Goal: Information Seeking & Learning: Check status

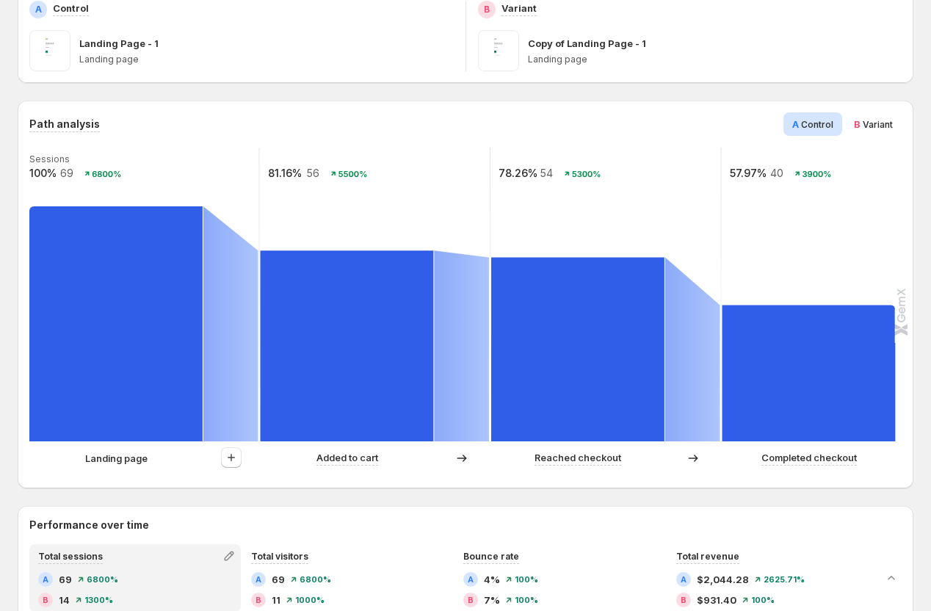
scroll to position [420, 0]
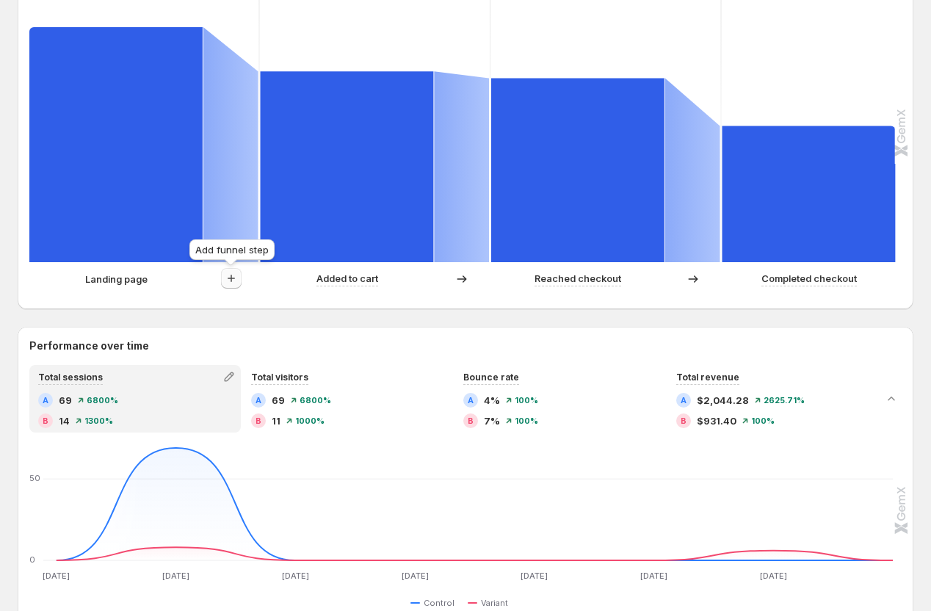
click at [233, 277] on icon "button" at bounding box center [231, 278] width 15 height 15
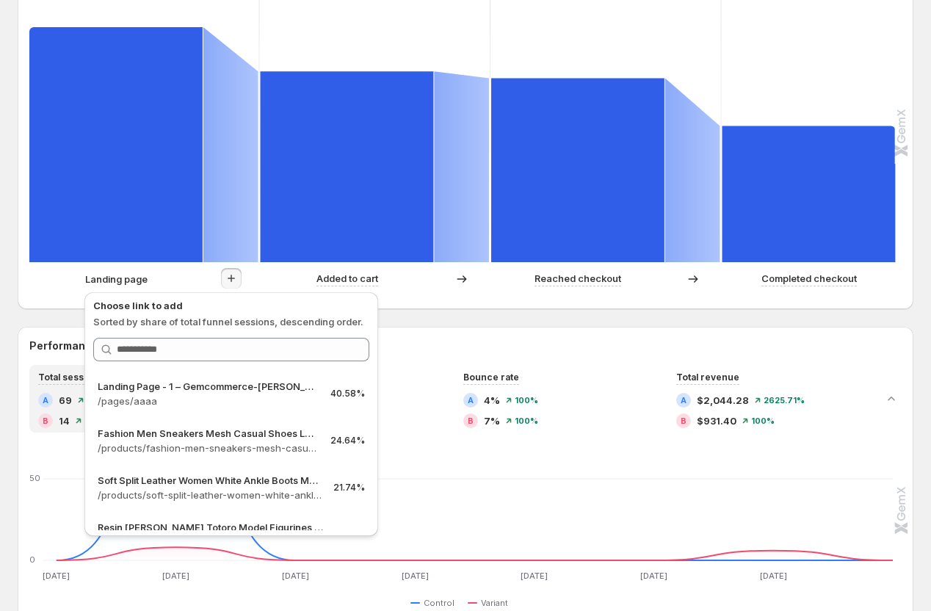
click at [0, 297] on div "Template testing - [DATE] 16:04:00. This page is ready Template testing - [DATE…" at bounding box center [465, 432] width 931 height 1705
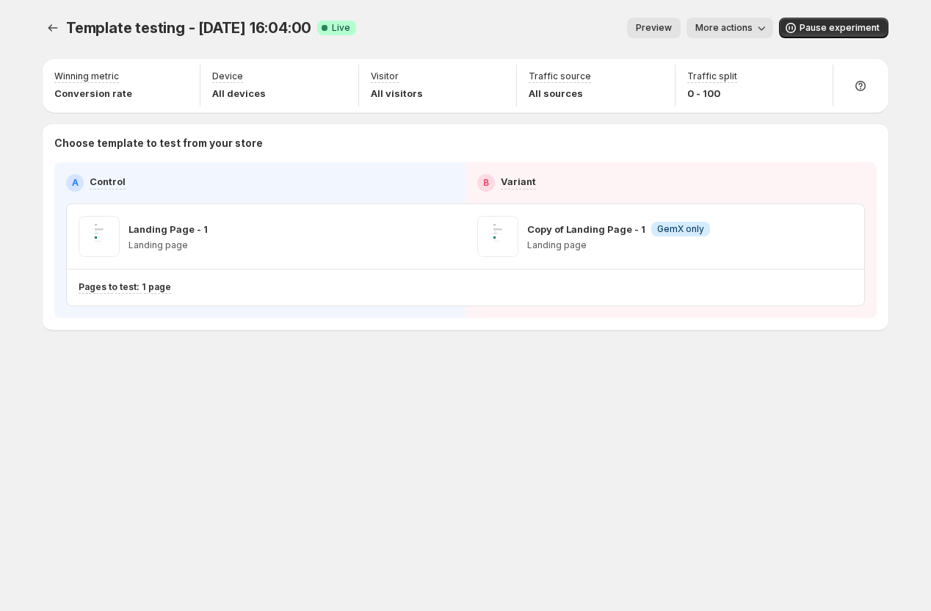
click at [740, 32] on span "More actions" at bounding box center [723, 28] width 57 height 12
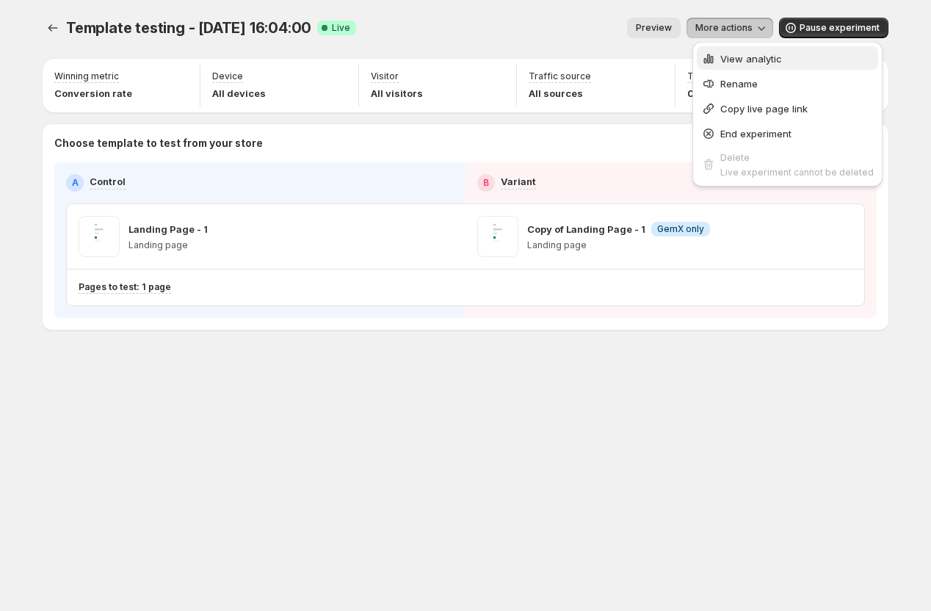
click at [753, 55] on span "View analytic" at bounding box center [751, 59] width 62 height 12
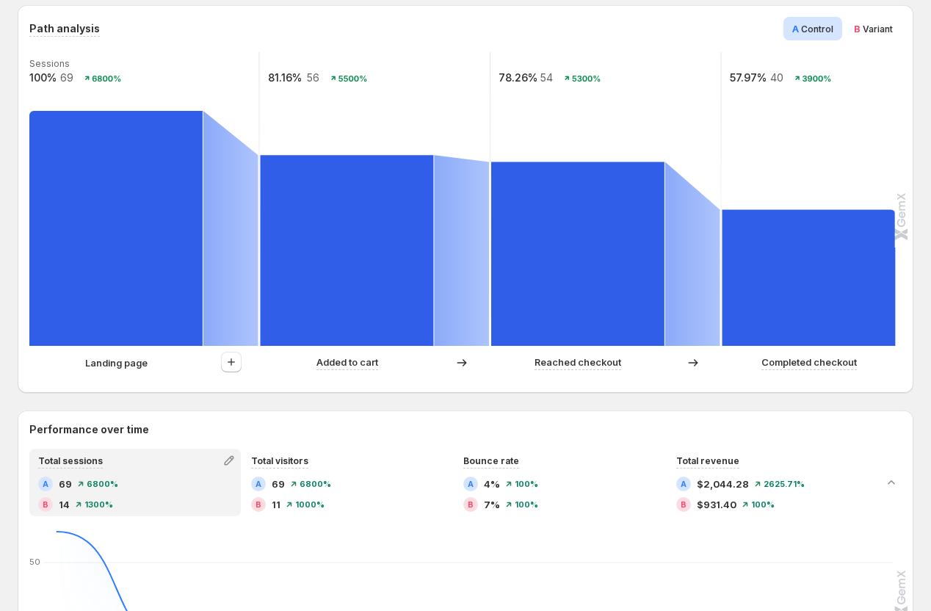
scroll to position [363, 0]
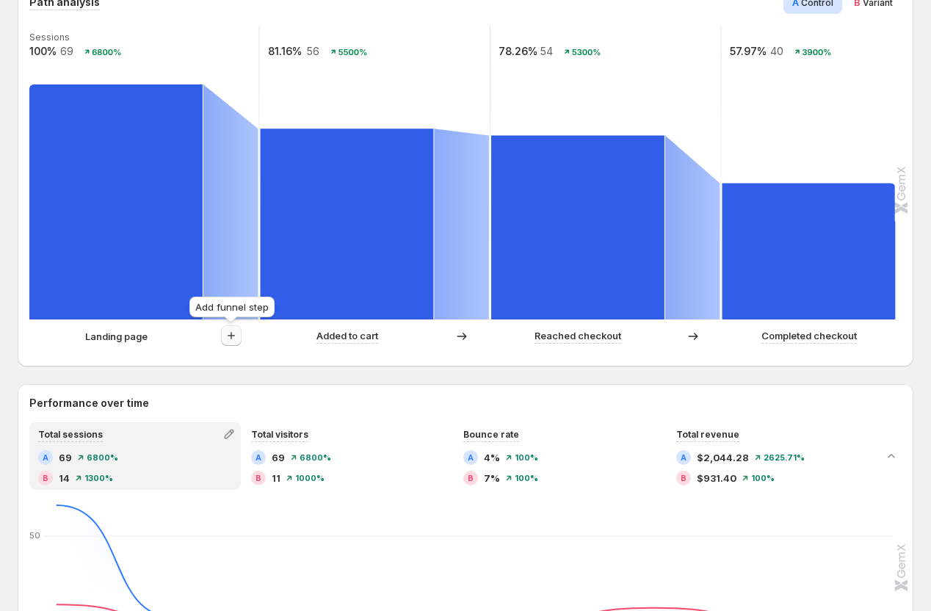
click at [235, 335] on icon "button" at bounding box center [231, 335] width 15 height 15
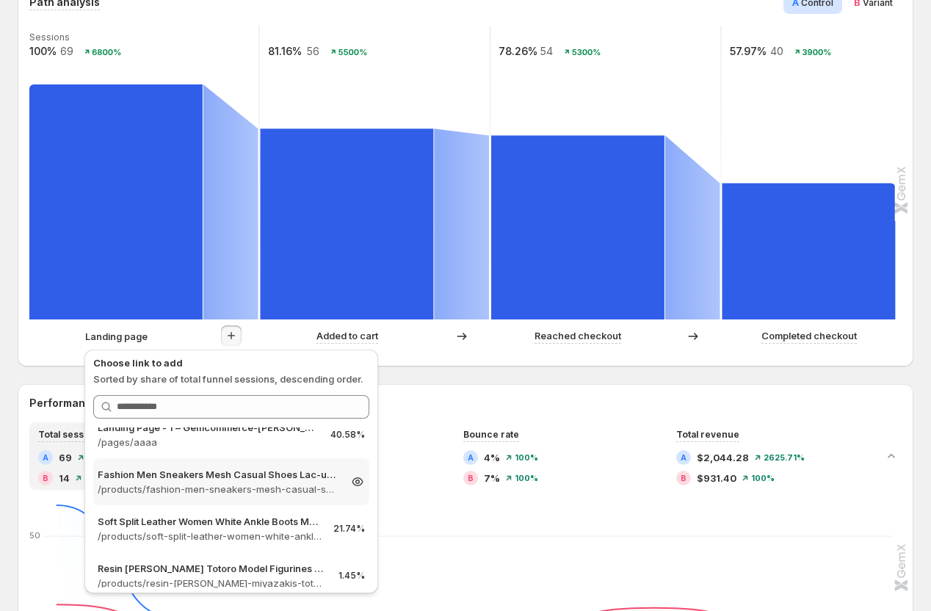
scroll to position [18, 0]
click at [27, 245] on div "Path analysis A Control B Variant Sessions 100% 69 6800% 81.16% 56 5500% 78.26%…" at bounding box center [466, 173] width 896 height 388
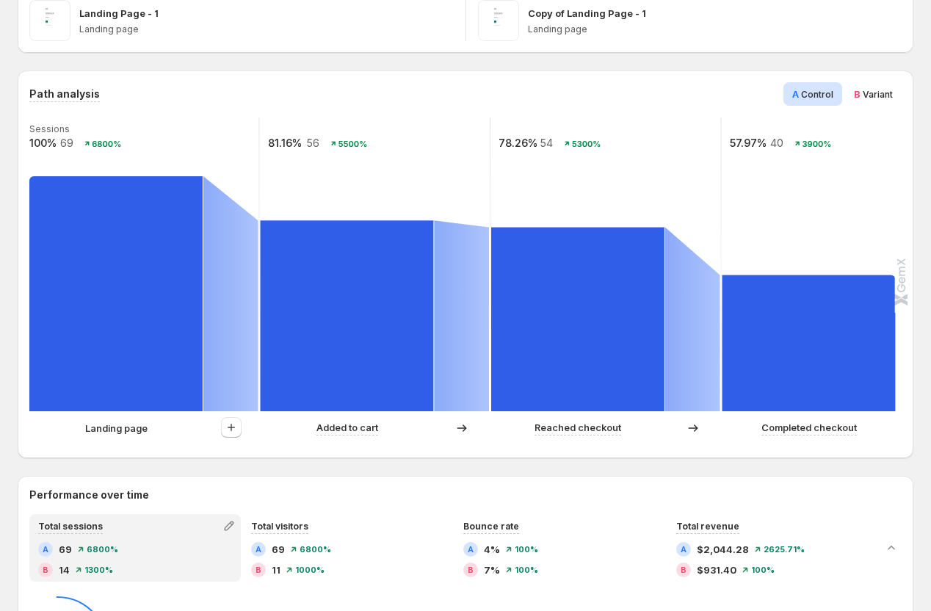
scroll to position [337, 0]
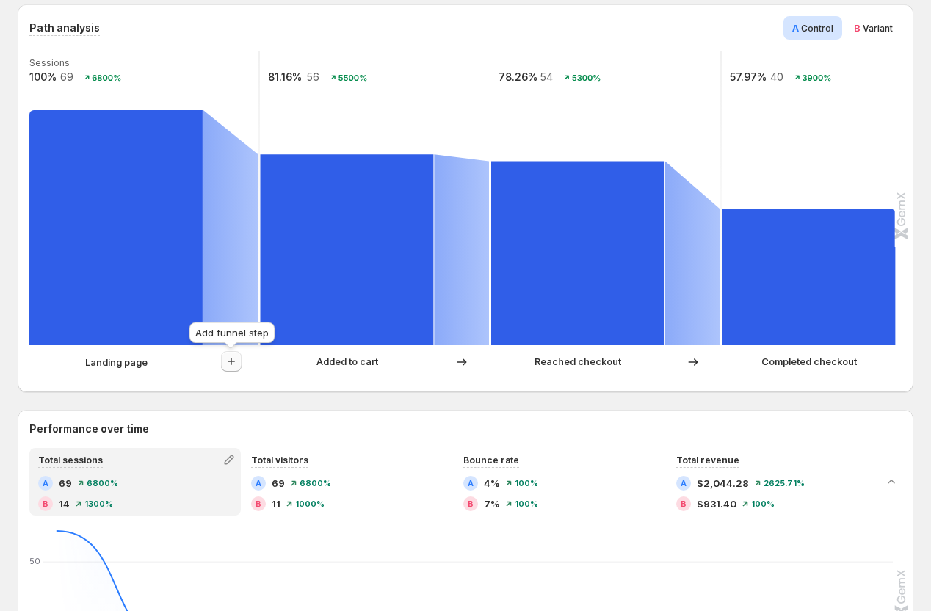
click at [230, 360] on icon "button" at bounding box center [231, 361] width 15 height 15
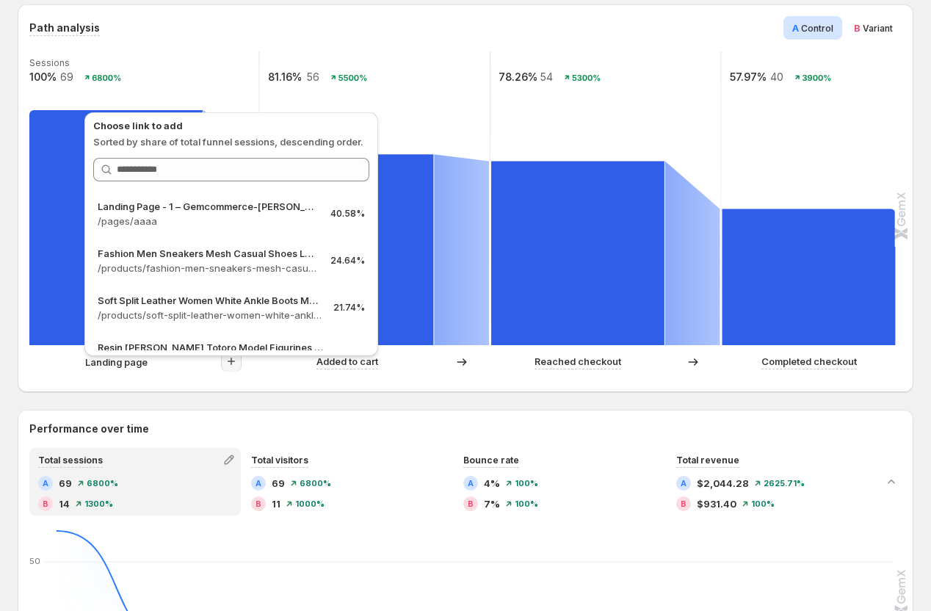
click at [13, 291] on div "Template testing - Aug 28, 16:04:00. This page is ready Template testing - Aug …" at bounding box center [465, 515] width 931 height 1705
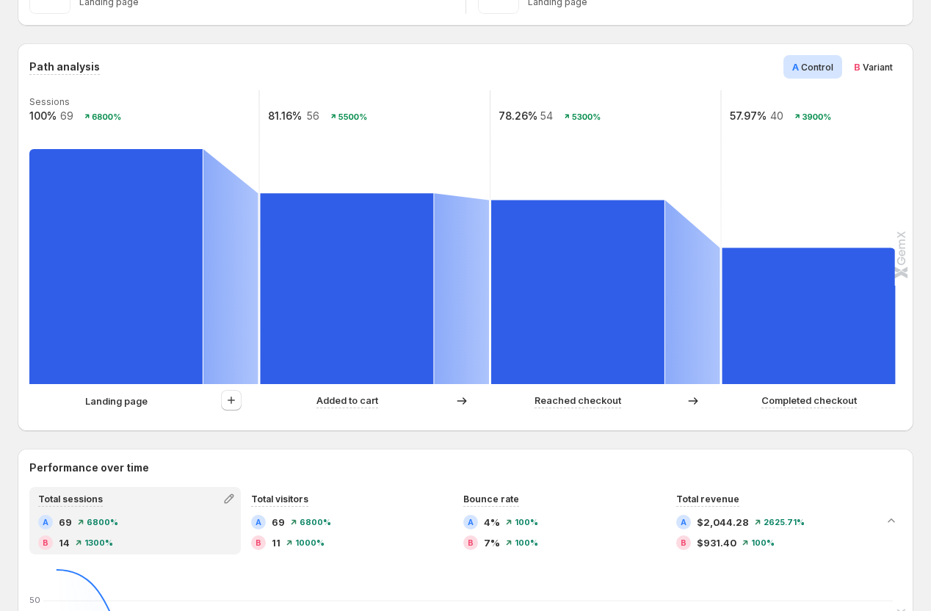
scroll to position [0, 0]
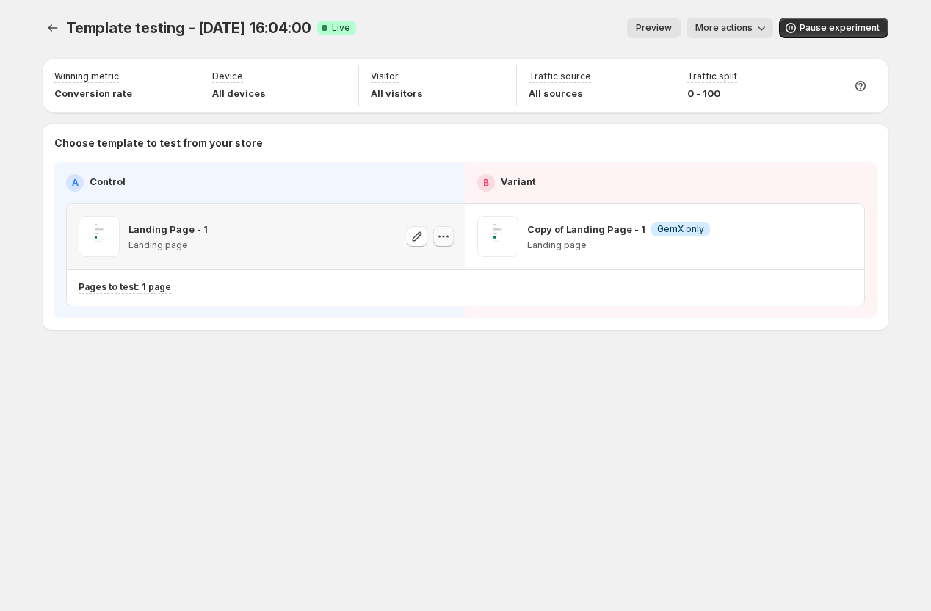
click at [441, 239] on icon "button" at bounding box center [443, 236] width 15 height 15
click at [449, 236] on icon "button" at bounding box center [443, 236] width 15 height 15
click at [267, 352] on div "Template testing - Aug 28, 16:04:00. This page is ready Template testing - Aug …" at bounding box center [465, 204] width 881 height 409
click at [750, 28] on span "More actions" at bounding box center [723, 28] width 57 height 12
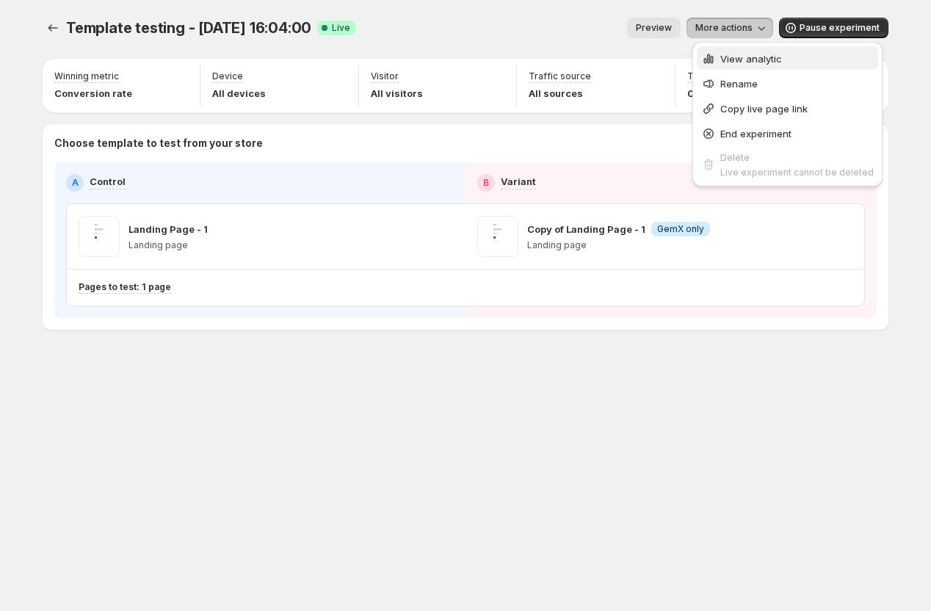
click at [739, 61] on span "View analytic" at bounding box center [751, 59] width 62 height 12
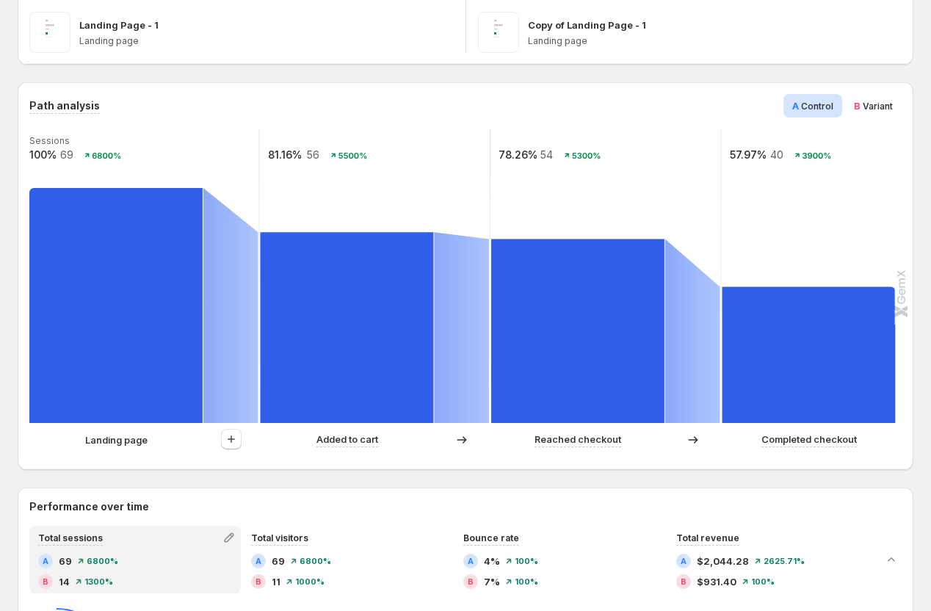
scroll to position [349, 0]
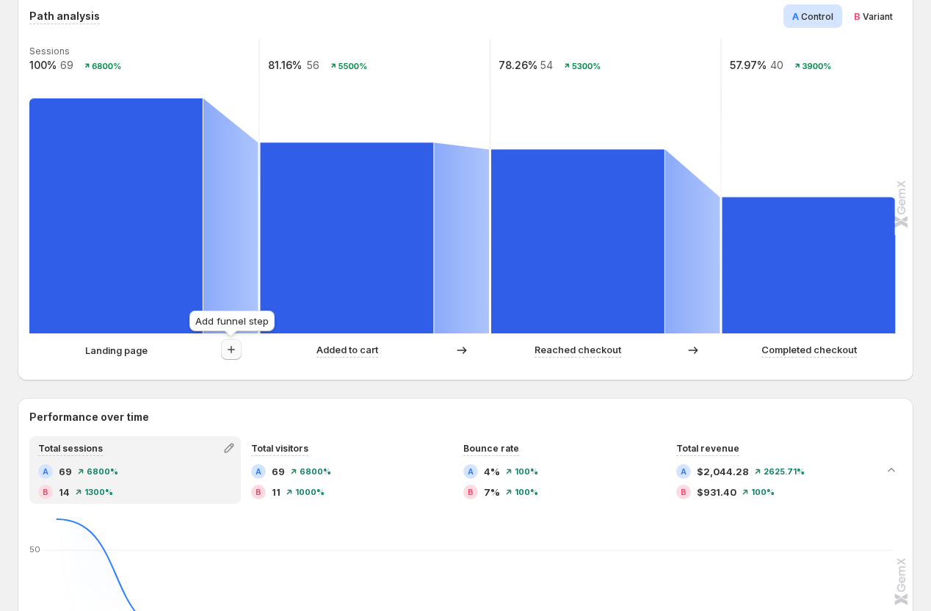
click at [234, 348] on icon "button" at bounding box center [231, 349] width 15 height 15
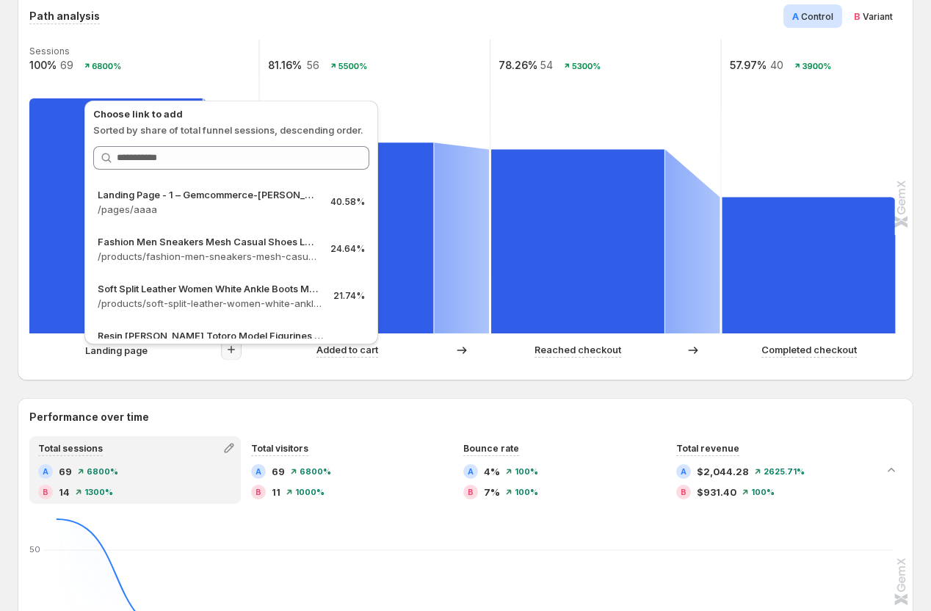
click at [7, 283] on div "Template testing - Aug 28, 16:04:00. This page is ready Template testing - Aug …" at bounding box center [465, 503] width 931 height 1705
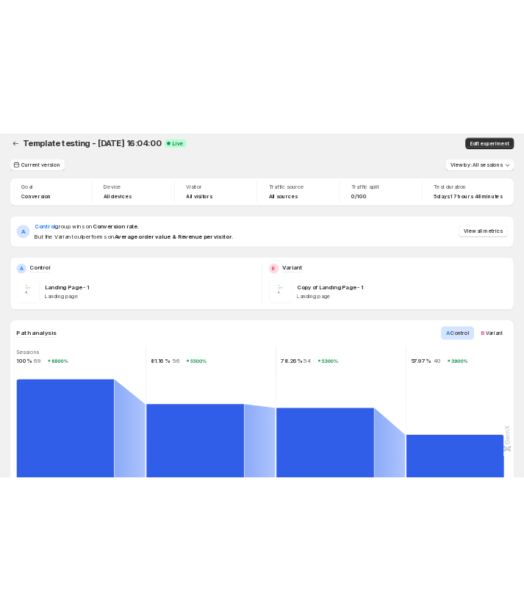
scroll to position [0, 0]
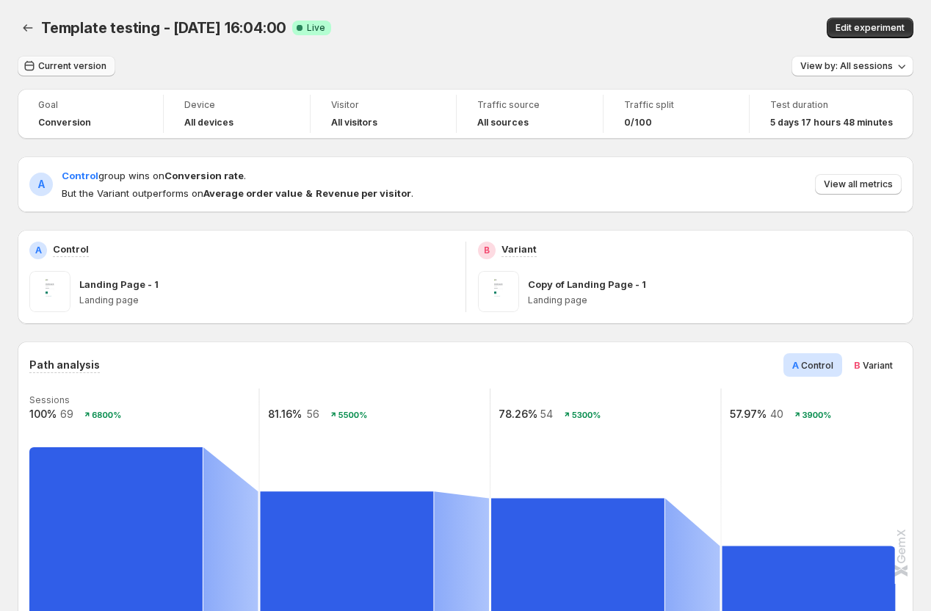
click at [60, 67] on span "Current version" at bounding box center [72, 66] width 68 height 12
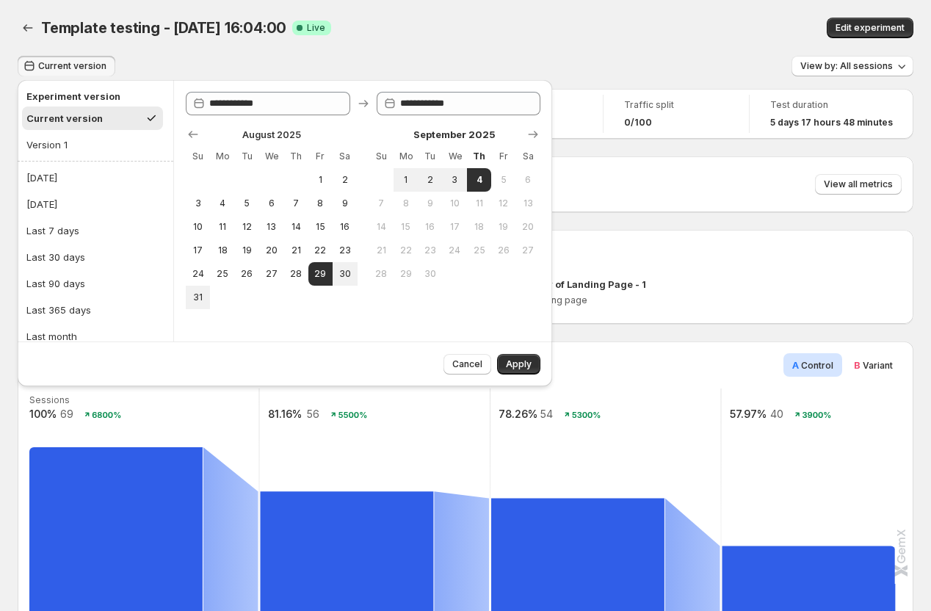
click at [217, 58] on div "Current version View by: All sessions" at bounding box center [466, 66] width 896 height 21
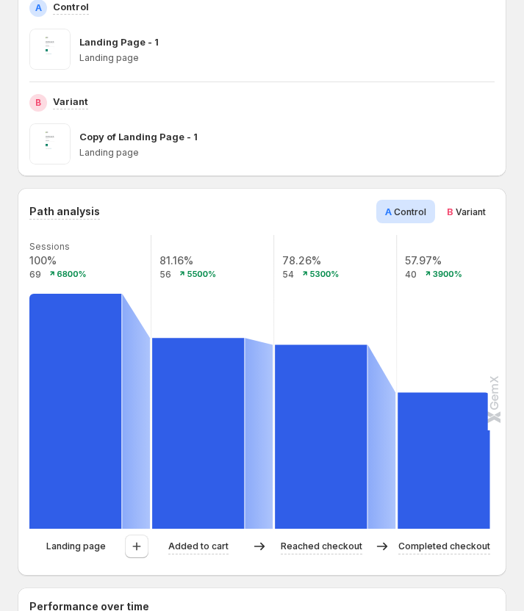
scroll to position [304, 0]
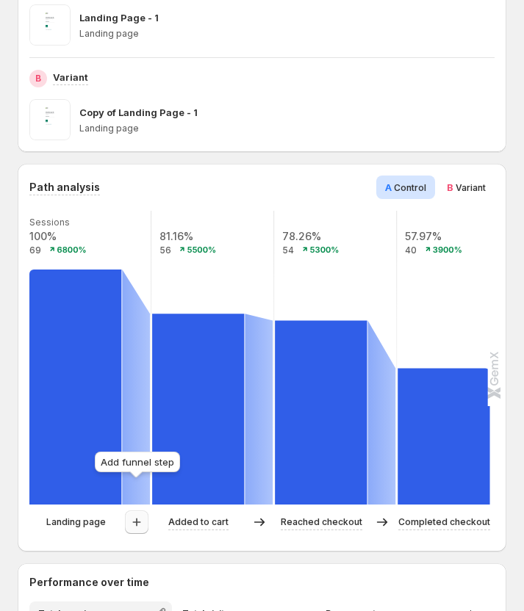
click at [134, 518] on icon "button" at bounding box center [136, 522] width 8 height 8
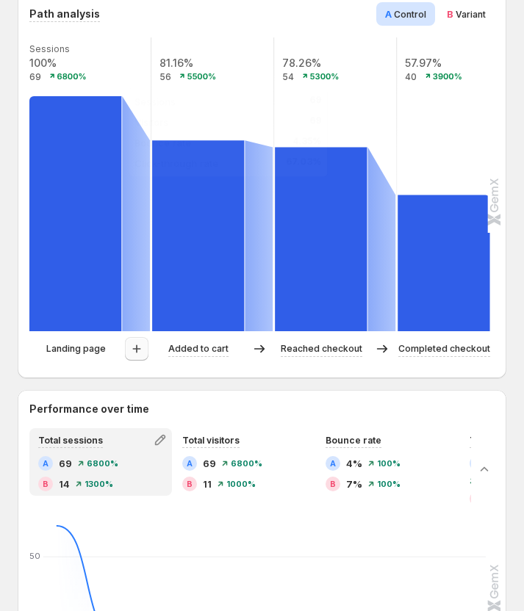
scroll to position [470, 0]
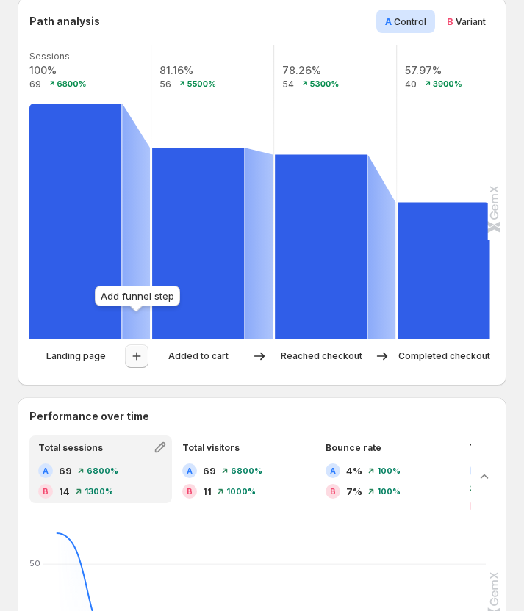
click at [132, 349] on icon "button" at bounding box center [136, 356] width 15 height 15
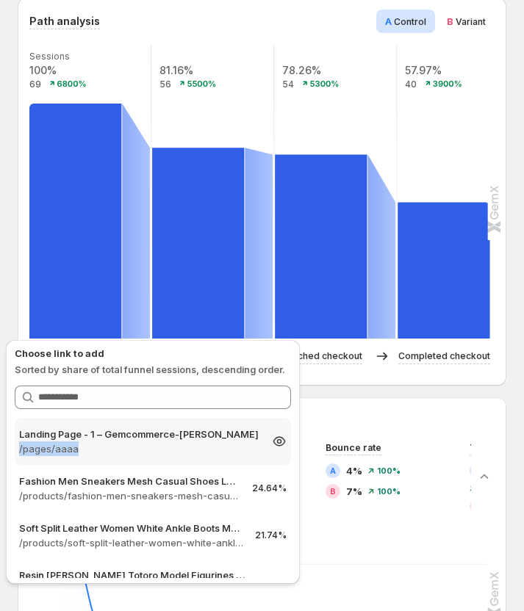
copy p "/pages/aaaa"
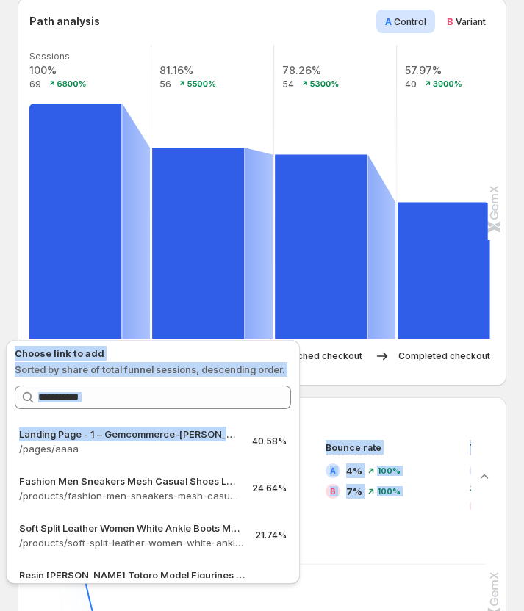
drag, startPoint x: 12, startPoint y: 449, endPoint x: -74, endPoint y: 449, distance: 86.6
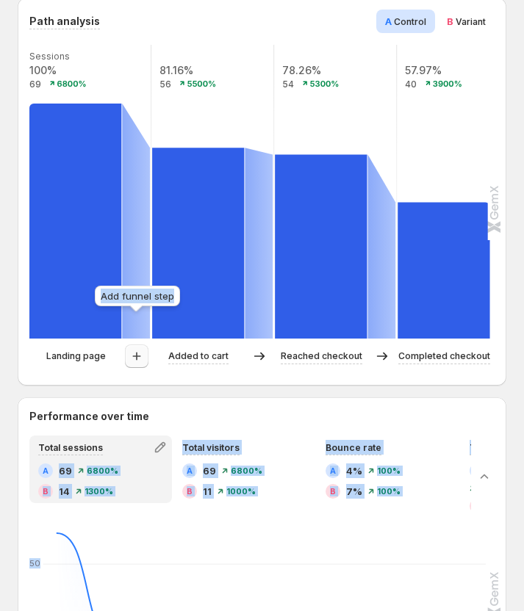
click at [133, 349] on icon "button" at bounding box center [136, 356] width 15 height 15
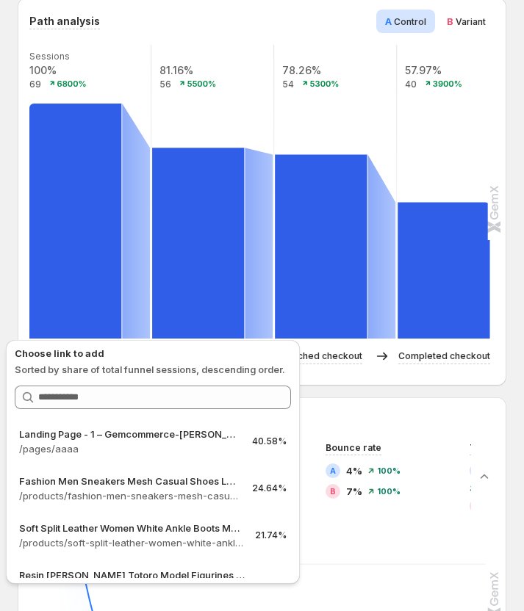
click at [339, 348] on div "Path analysis A Control B Variant Sessions 100% 69 6800% 81.16% 56 5500% 78.26%…" at bounding box center [262, 192] width 488 height 388
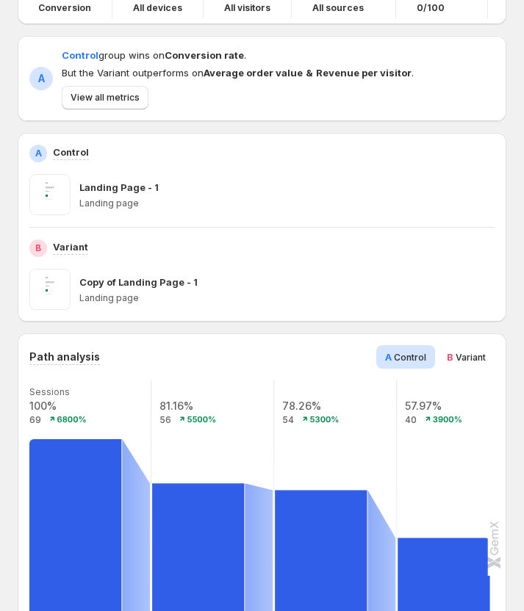
scroll to position [228, 0]
